Goal: Task Accomplishment & Management: Use online tool/utility

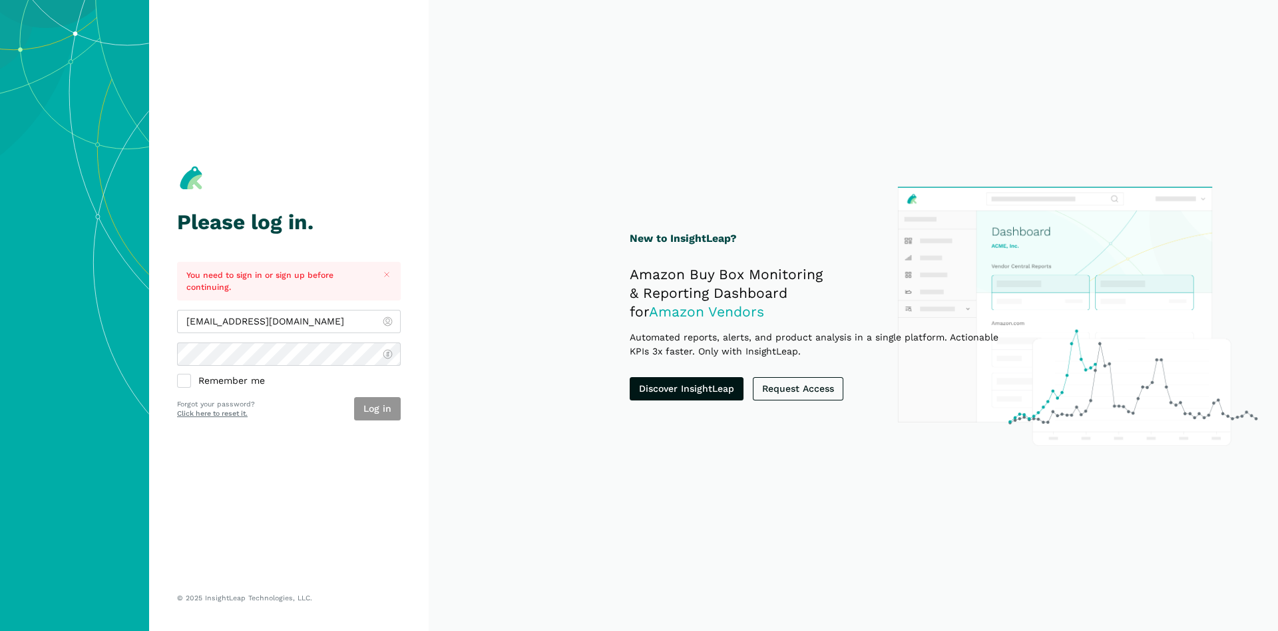
type input "[EMAIL_ADDRESS][DOMAIN_NAME]"
click at [382, 407] on button "Log in" at bounding box center [377, 408] width 47 height 23
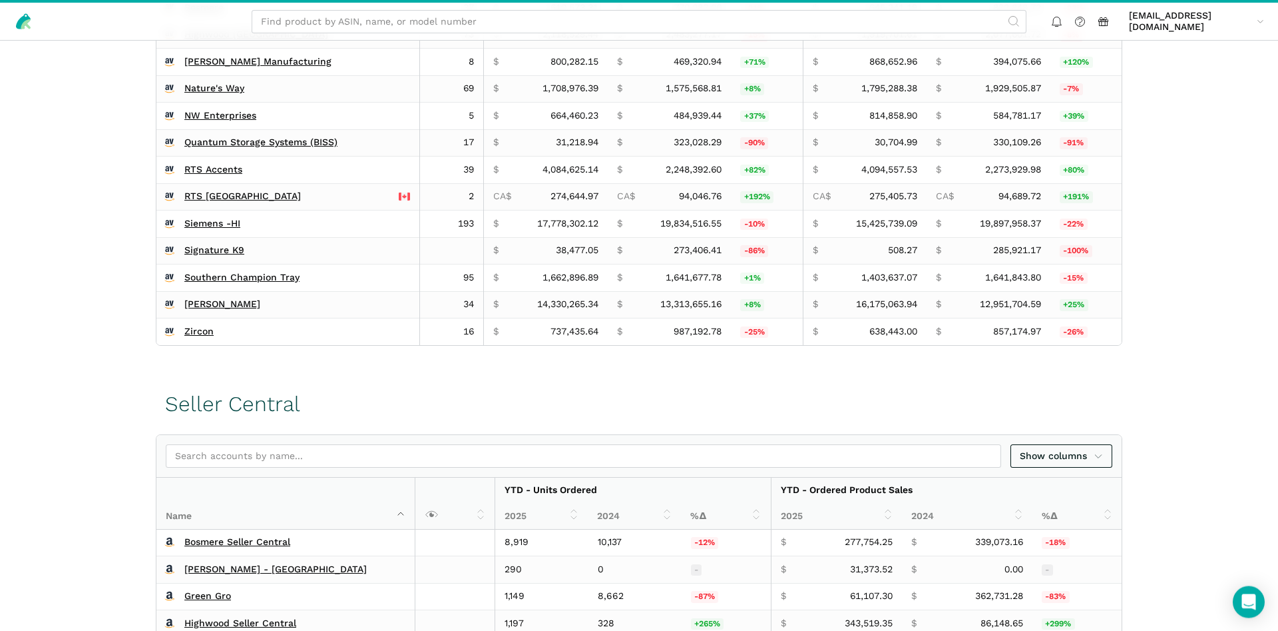
scroll to position [475, 0]
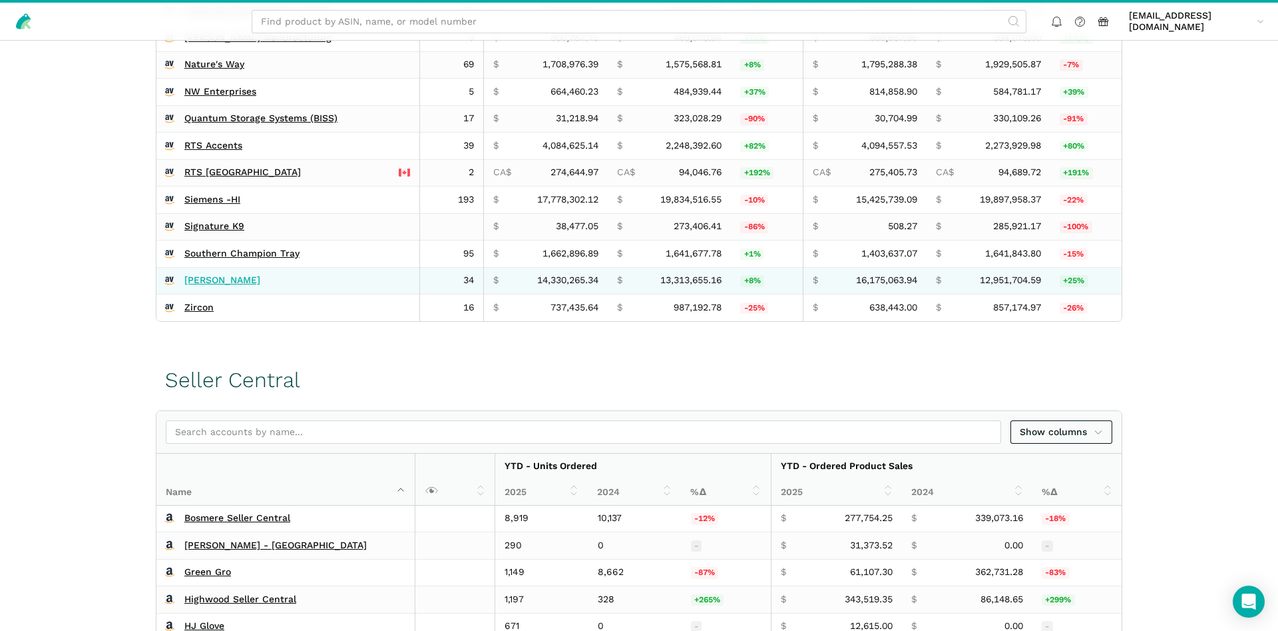
click at [218, 286] on link "Wagner's" at bounding box center [222, 280] width 76 height 12
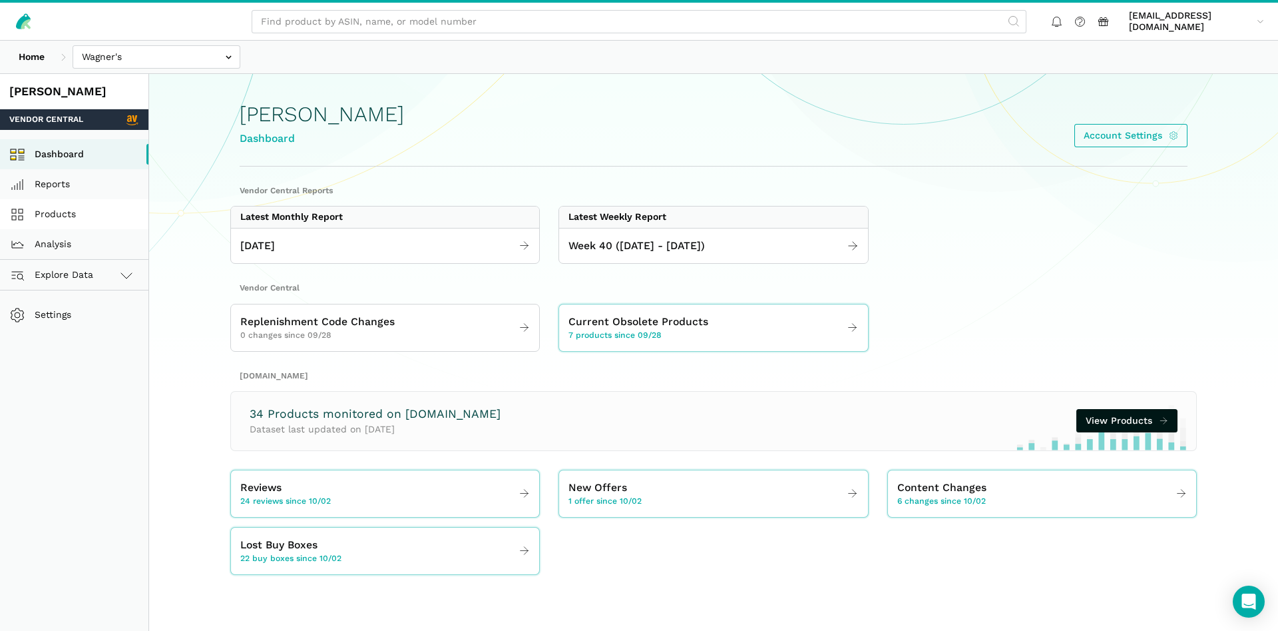
click at [73, 214] on link "Products" at bounding box center [74, 214] width 148 height 30
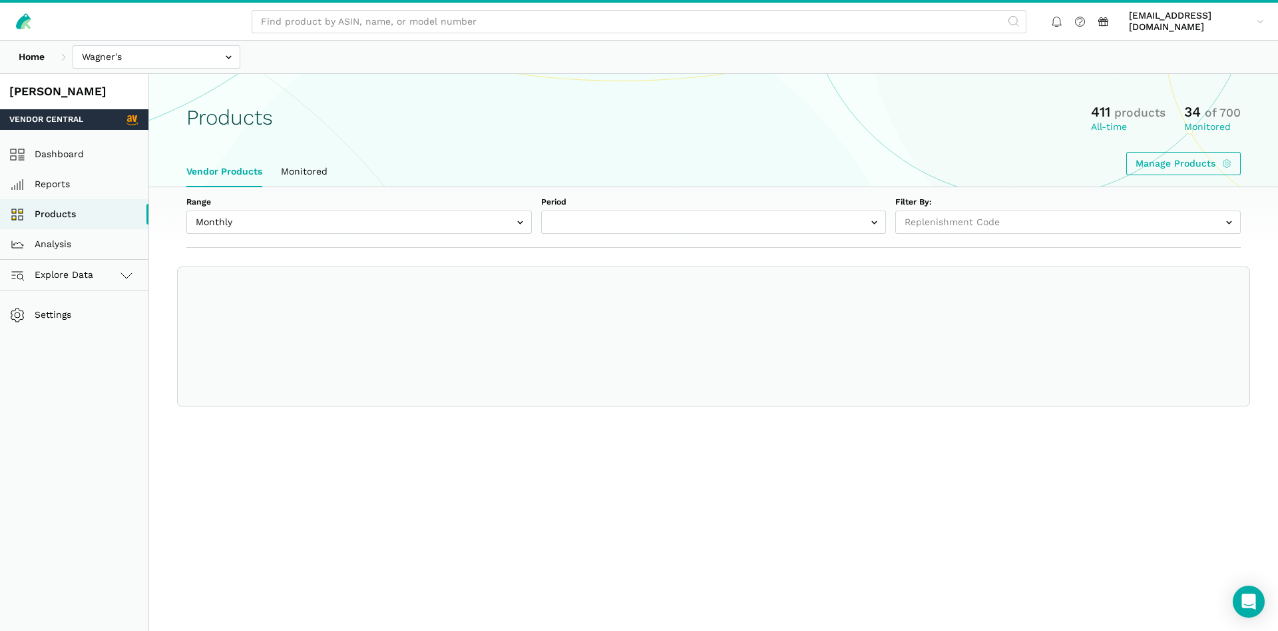
select select
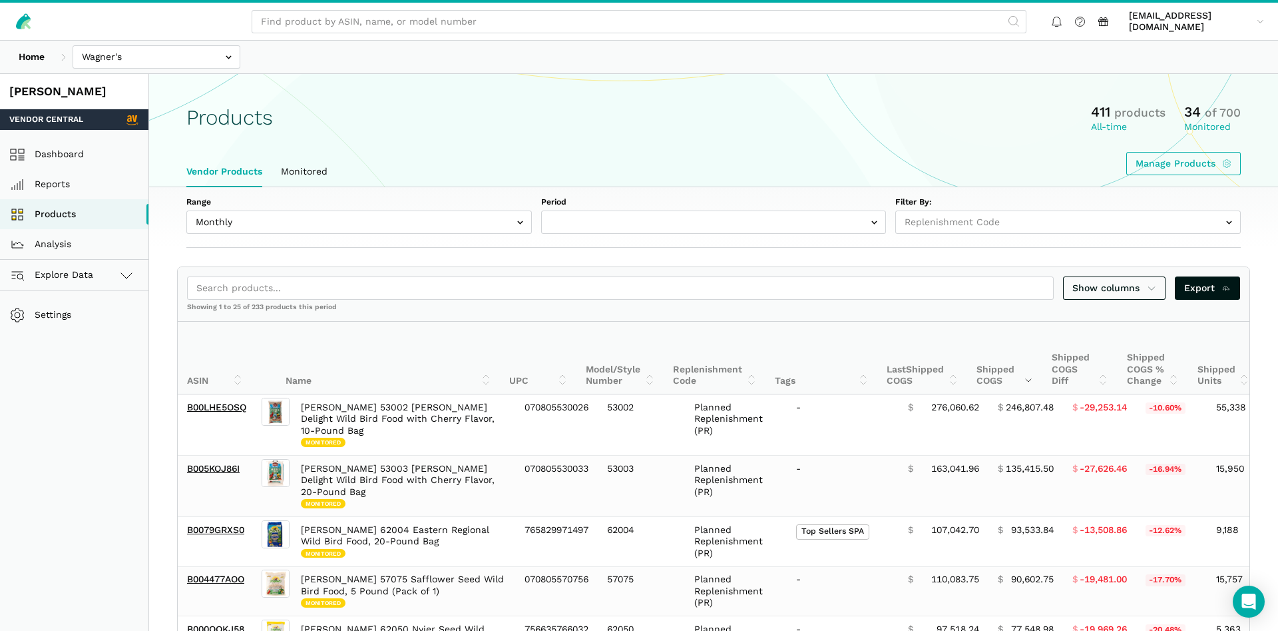
select select "Monthly|2025-09-01"
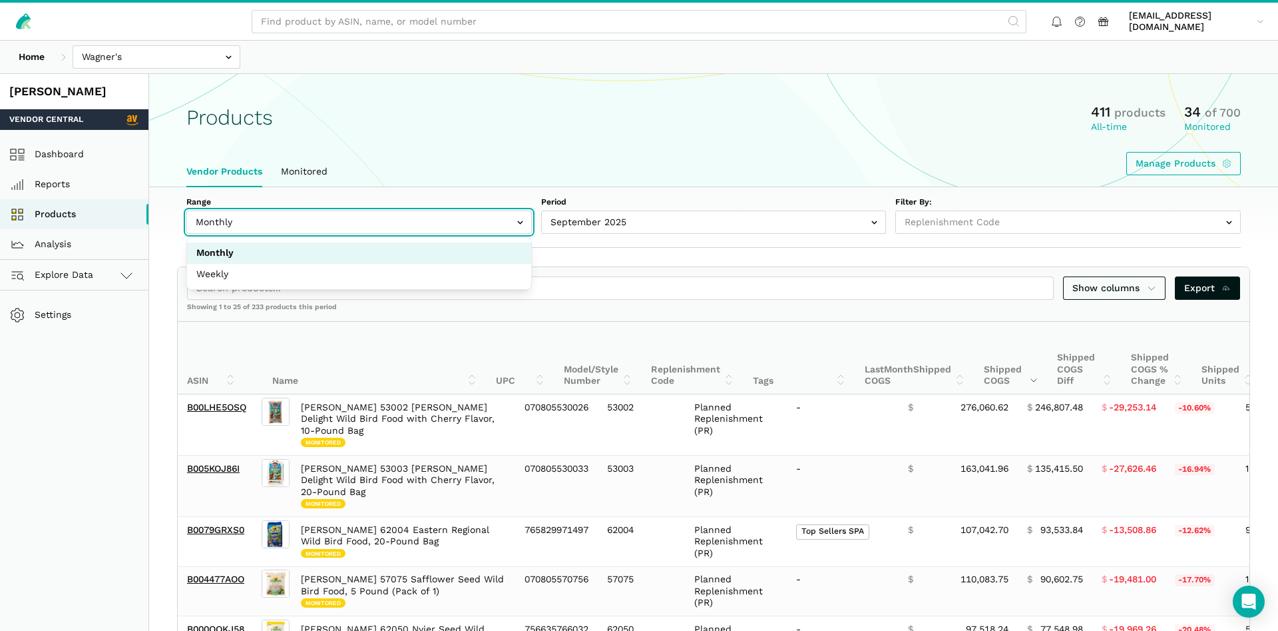
click at [297, 218] on input "text" at bounding box center [359, 221] width 346 height 23
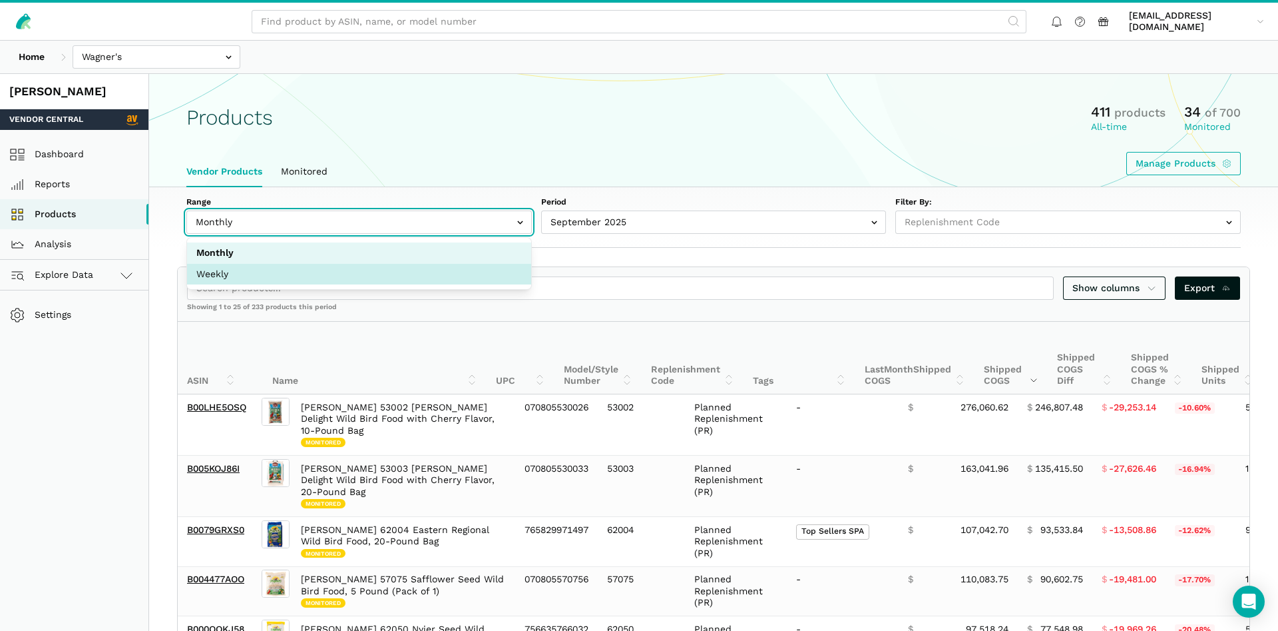
select select "Weekly"
select select "Weekly|2025-09-28"
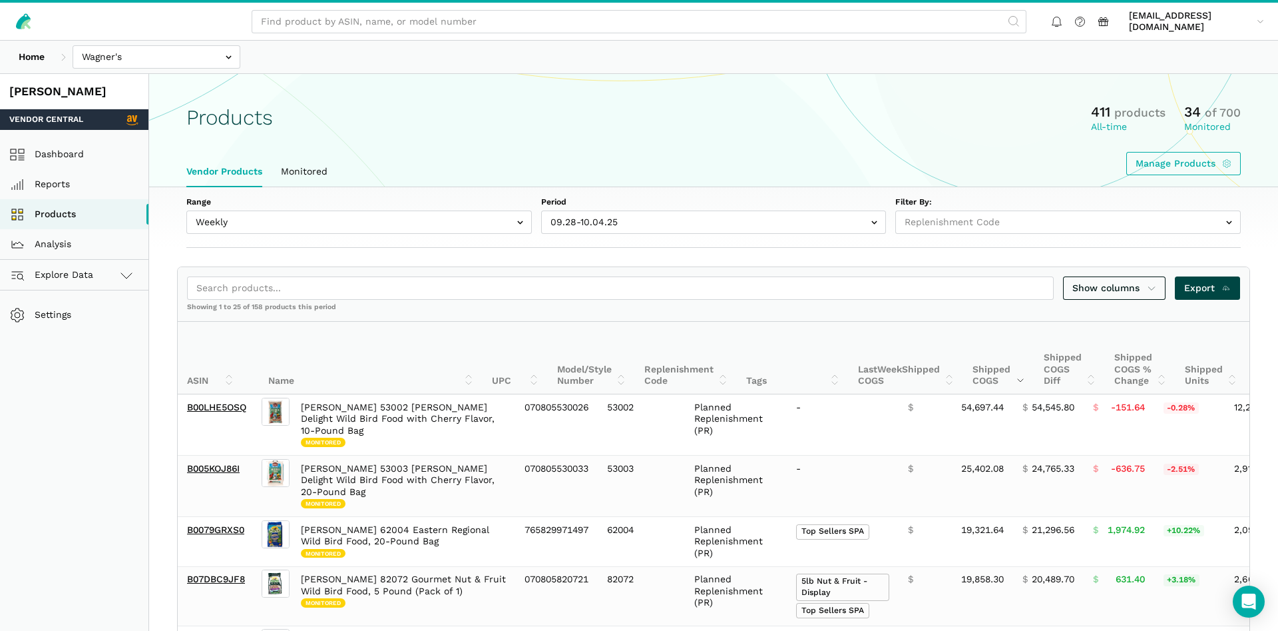
click at [1207, 281] on span "Export" at bounding box center [1208, 288] width 47 height 14
click at [665, 91] on section "Products 411 products All-time 34 of 700 Monitored Manage Products Vendor Produ…" at bounding box center [713, 130] width 1129 height 113
